Goal: Task Accomplishment & Management: Manage account settings

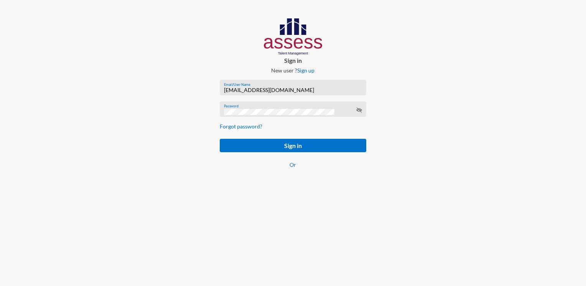
click at [248, 91] on input "[EMAIL_ADDRESS][DOMAIN_NAME]" at bounding box center [293, 90] width 138 height 6
click at [234, 92] on input "[EMAIL_ADDRESS][DOMAIN_NAME]" at bounding box center [293, 90] width 138 height 6
click at [232, 92] on input "[EMAIL_ADDRESS][DOMAIN_NAME]" at bounding box center [293, 90] width 138 height 6
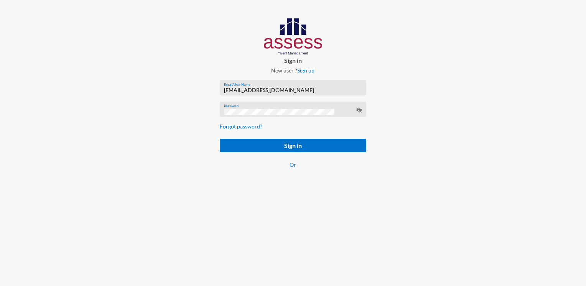
paste input "basalghamdi091105"
type input "basalghamdi091105"
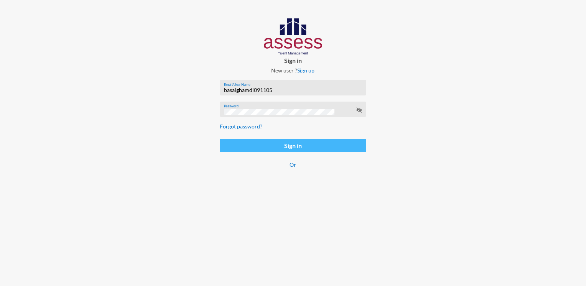
click at [232, 144] on button "Sign in" at bounding box center [293, 145] width 146 height 13
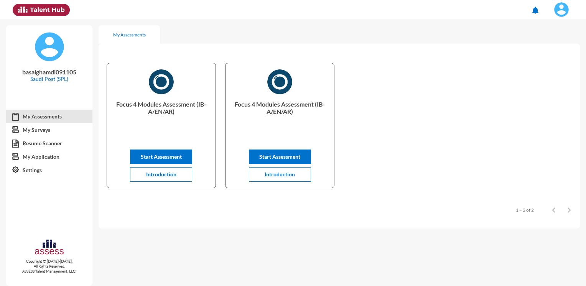
click at [560, 12] on img at bounding box center [561, 9] width 15 height 15
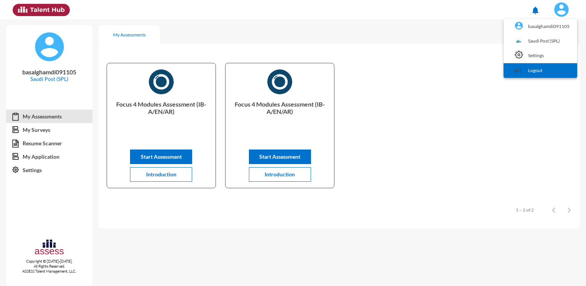
click at [562, 70] on link "Logout" at bounding box center [541, 70] width 66 height 15
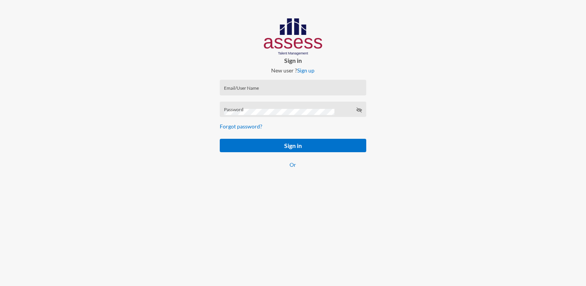
type input "[EMAIL_ADDRESS][DOMAIN_NAME]"
